Goal: Task Accomplishment & Management: Manage account settings

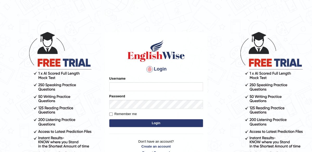
type input "maliny"
click at [152, 123] on button "Login" at bounding box center [156, 123] width 94 height 8
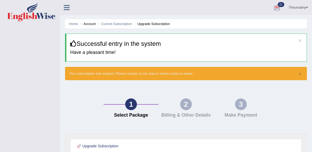
click at [183, 107] on div "2" at bounding box center [186, 104] width 12 height 12
drag, startPoint x: 183, startPoint y: 107, endPoint x: 124, endPoint y: 106, distance: 58.9
click at [124, 106] on div "1 Select Package 2 Billing & Other Details 3 Make Payment" at bounding box center [186, 109] width 165 height 22
click at [124, 106] on div "1 Select Package" at bounding box center [131, 109] width 55 height 22
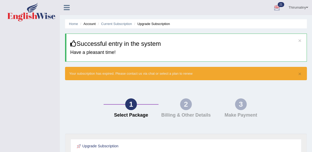
click at [124, 106] on div "1 Select Package" at bounding box center [131, 109] width 55 height 22
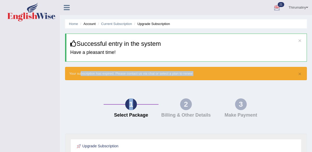
drag, startPoint x: 124, startPoint y: 106, endPoint x: 80, endPoint y: 74, distance: 54.6
click at [80, 74] on div "Home Account Current Subscription Upgrade Subscription × Successful entry in th…" at bounding box center [186, 146] width 252 height 292
click at [72, 25] on link "Home" at bounding box center [73, 24] width 9 height 4
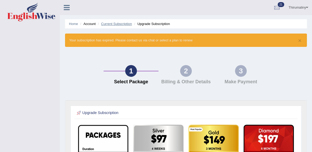
click at [115, 25] on link "Current Subscription" at bounding box center [116, 24] width 31 height 4
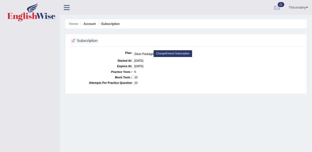
click at [92, 26] on li "Account" at bounding box center [87, 23] width 17 height 5
click at [276, 7] on div at bounding box center [277, 8] width 8 height 8
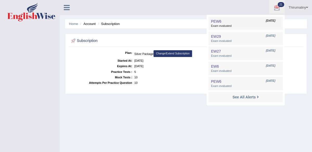
click at [233, 25] on span "Exam evaluated" at bounding box center [245, 26] width 69 height 4
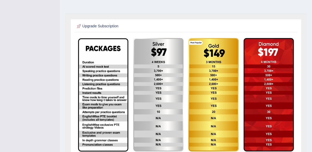
scroll to position [127, 0]
